Goal: Task Accomplishment & Management: Use online tool/utility

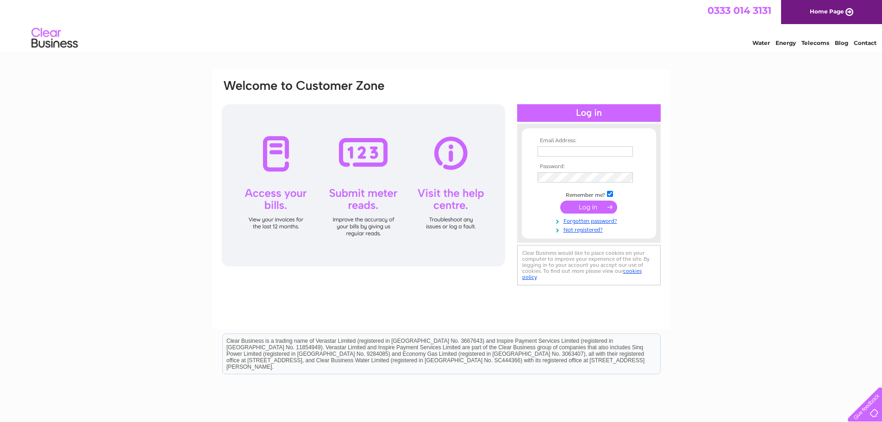
type input "accounts@tvrs-uk.com"
click at [591, 201] on input "submit" at bounding box center [589, 207] width 57 height 13
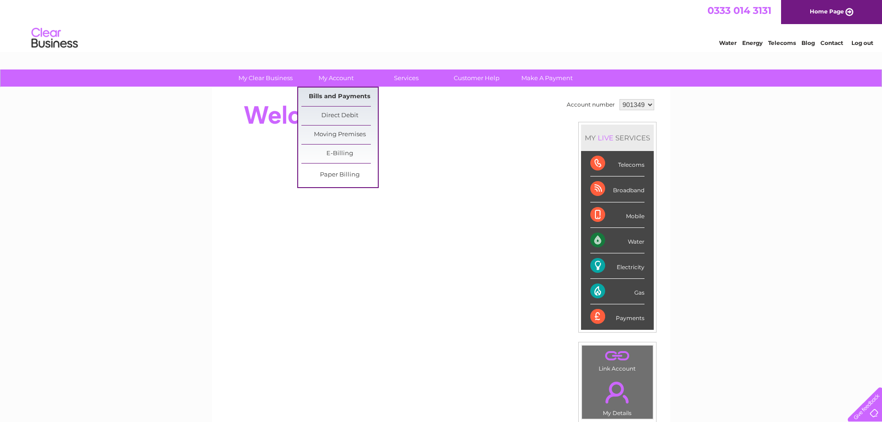
click at [346, 89] on link "Bills and Payments" at bounding box center [340, 97] width 76 height 19
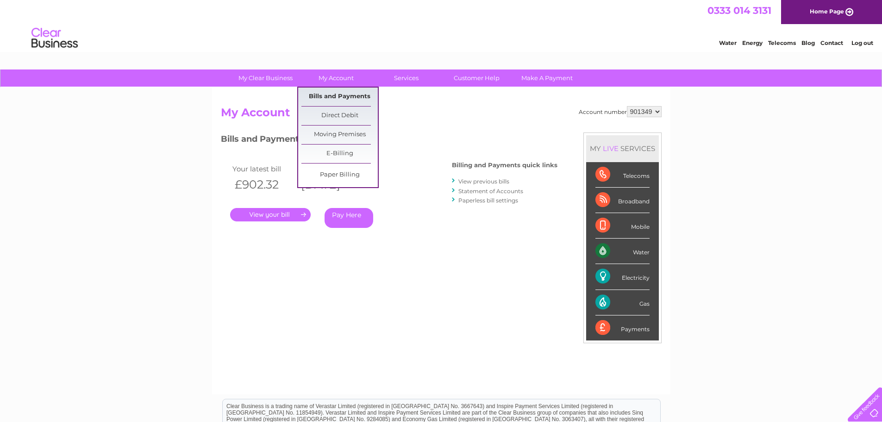
click at [339, 95] on link "Bills and Payments" at bounding box center [340, 97] width 76 height 19
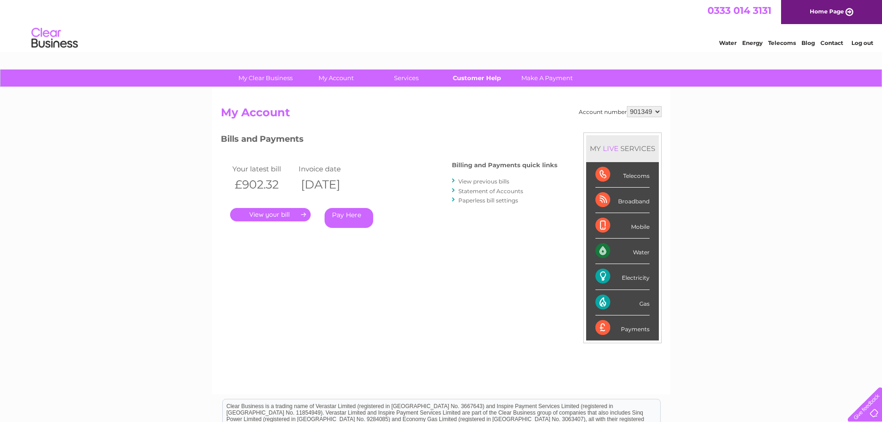
click at [491, 76] on link "Customer Help" at bounding box center [477, 77] width 76 height 17
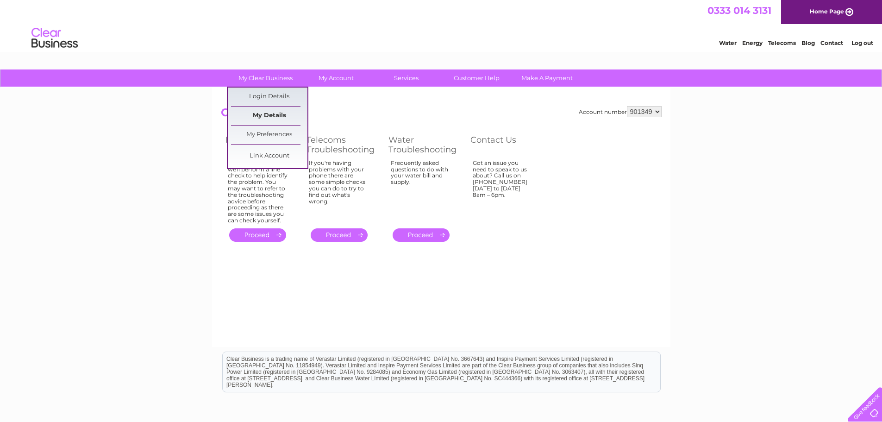
click at [266, 113] on link "My Details" at bounding box center [269, 116] width 76 height 19
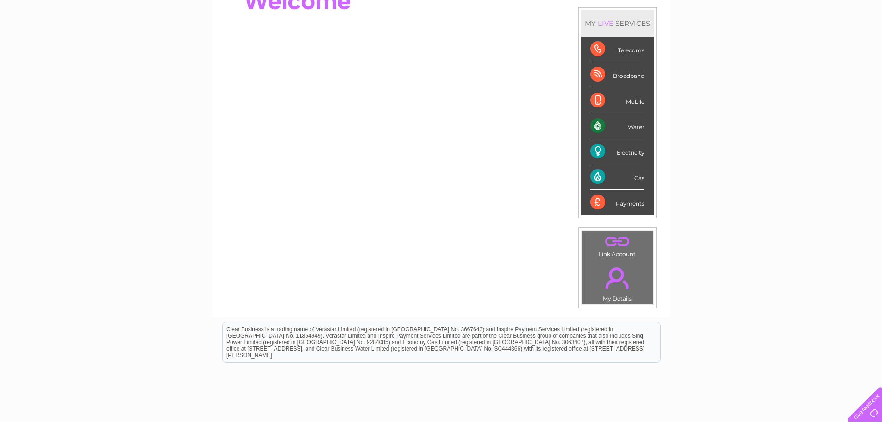
scroll to position [36, 0]
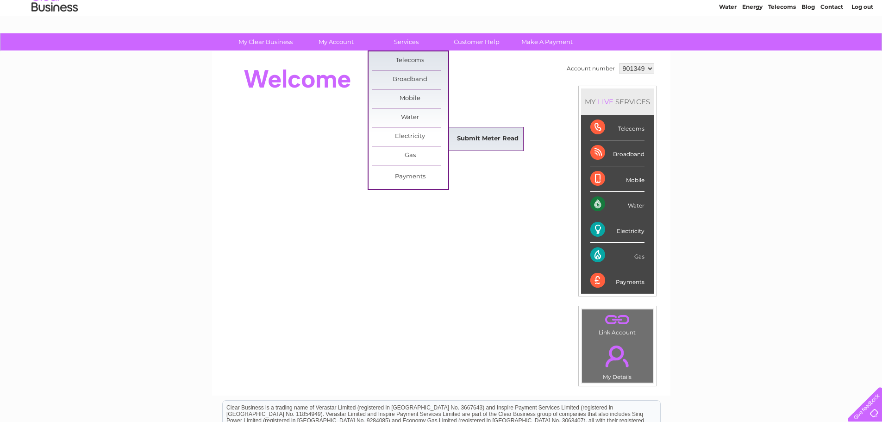
click at [476, 135] on link "Submit Meter Read" at bounding box center [488, 139] width 76 height 19
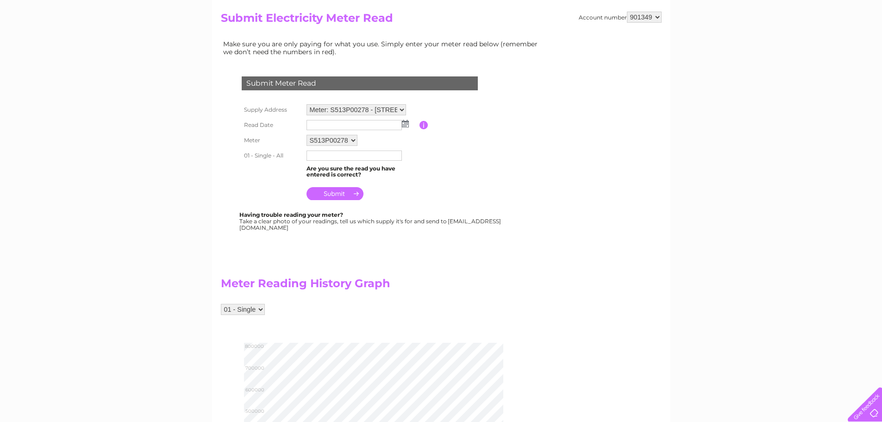
scroll to position [93, 0]
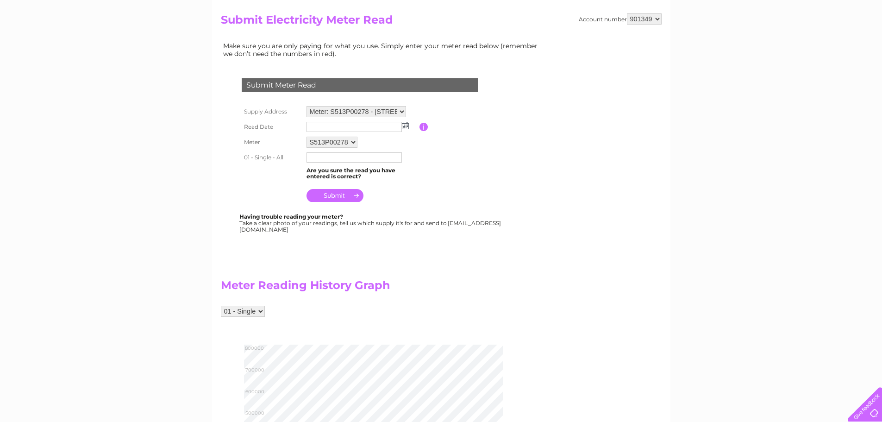
click at [407, 124] on img at bounding box center [405, 125] width 7 height 7
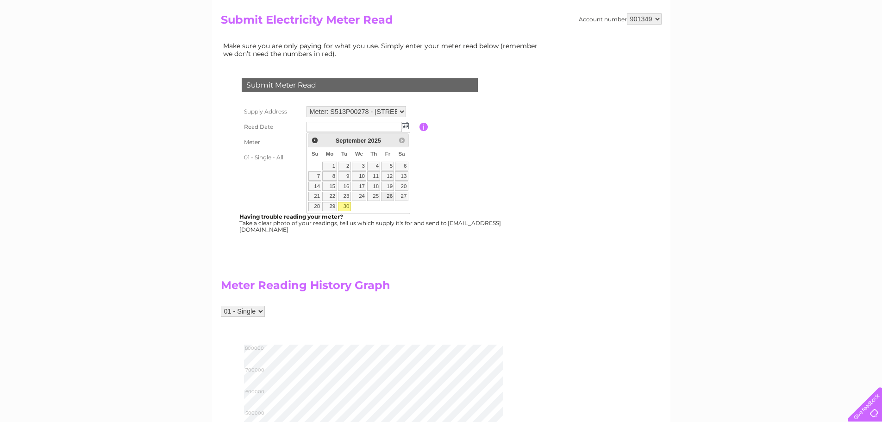
click at [391, 196] on link "26" at bounding box center [387, 196] width 13 height 9
type input "[DATE]"
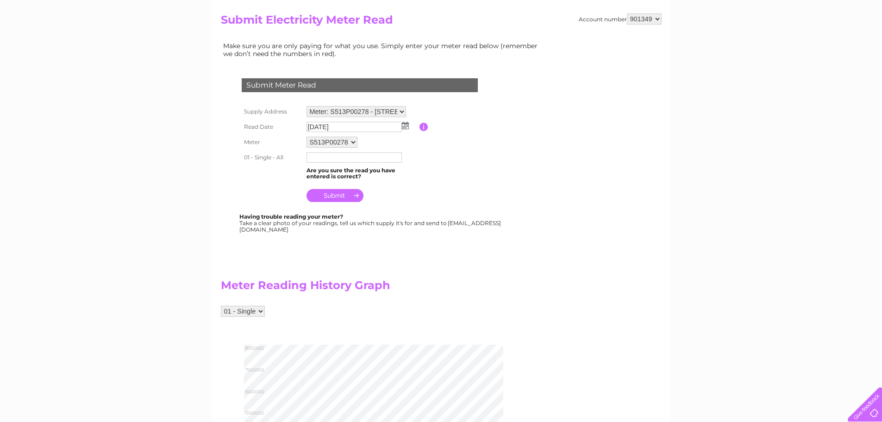
click at [348, 163] on td at bounding box center [361, 157] width 115 height 15
click at [346, 155] on input "text" at bounding box center [355, 157] width 96 height 11
type input "743036"
click at [334, 194] on input "submit" at bounding box center [335, 196] width 57 height 13
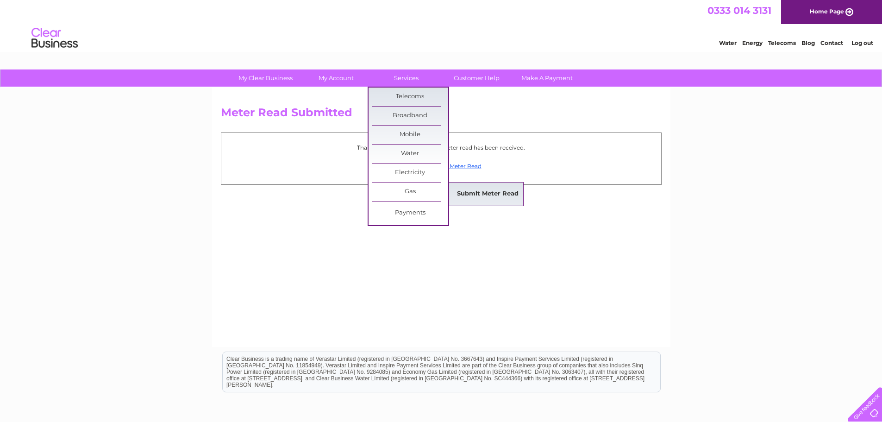
click at [488, 189] on link "Submit Meter Read" at bounding box center [488, 194] width 76 height 19
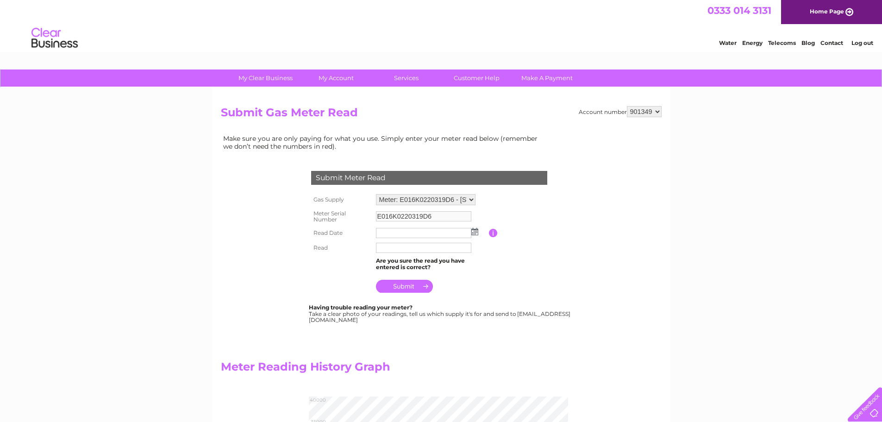
click at [476, 229] on img at bounding box center [475, 231] width 7 height 7
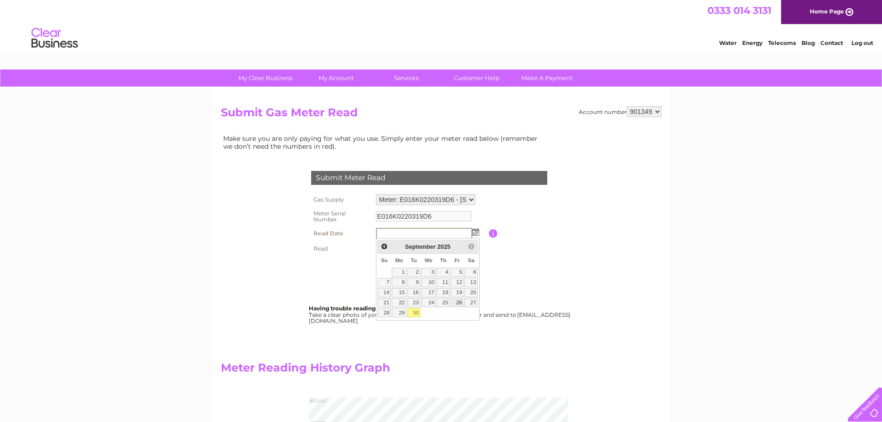
click at [458, 302] on link "26" at bounding box center [457, 302] width 13 height 9
type input "[DATE]"
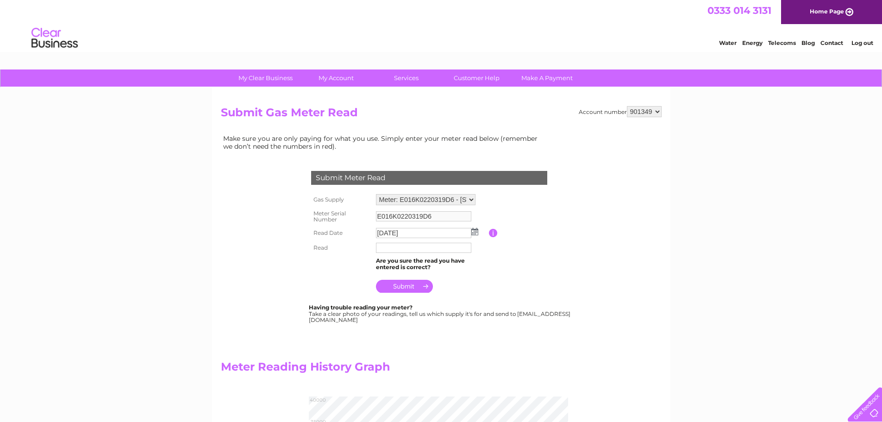
click at [410, 251] on input "text" at bounding box center [423, 248] width 95 height 10
type input "37841"
click at [397, 285] on input "submit" at bounding box center [404, 287] width 57 height 13
